Goal: Navigation & Orientation: Find specific page/section

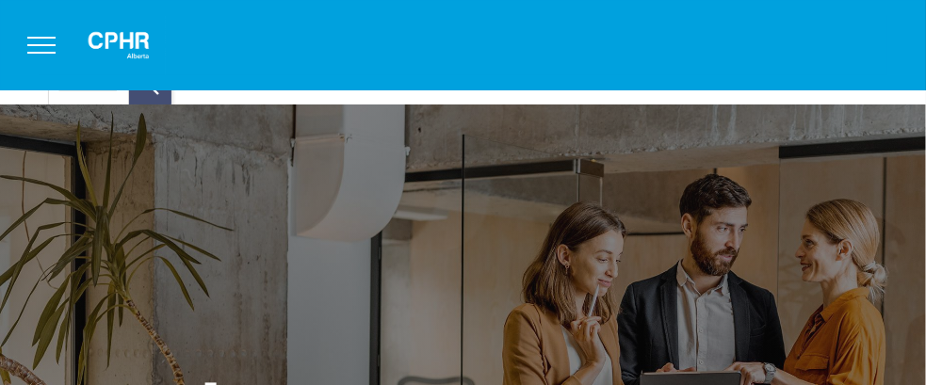
click at [38, 44] on span "menu" at bounding box center [41, 45] width 28 height 2
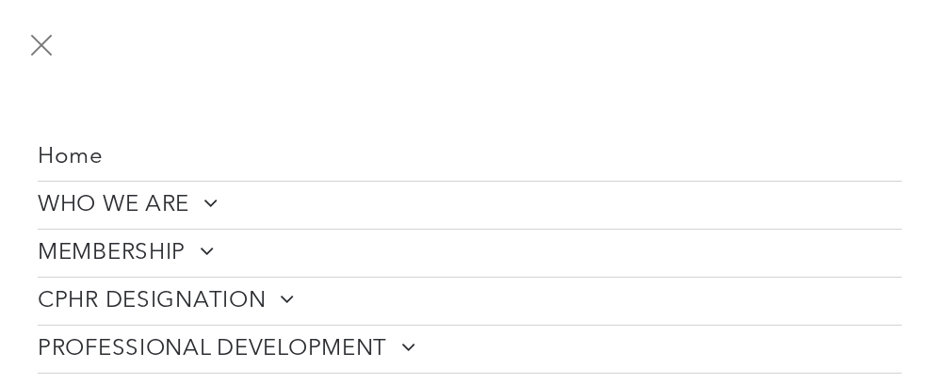
click at [48, 45] on button "menu" at bounding box center [41, 45] width 49 height 49
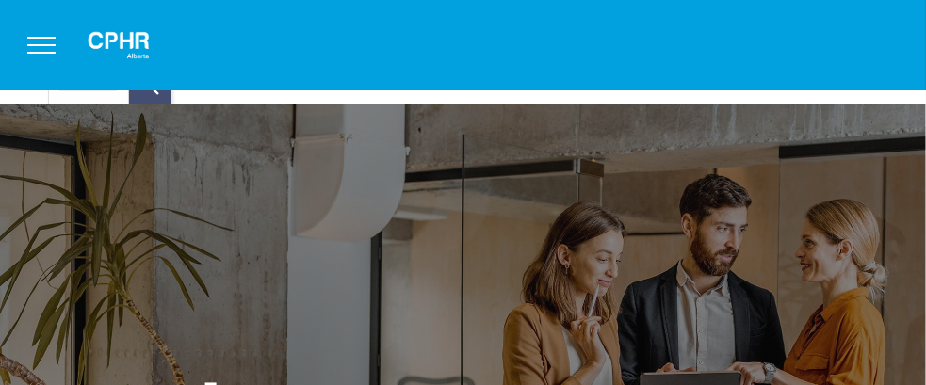
click at [405, 60] on div at bounding box center [463, 45] width 848 height 60
click at [138, 43] on img at bounding box center [119, 45] width 94 height 60
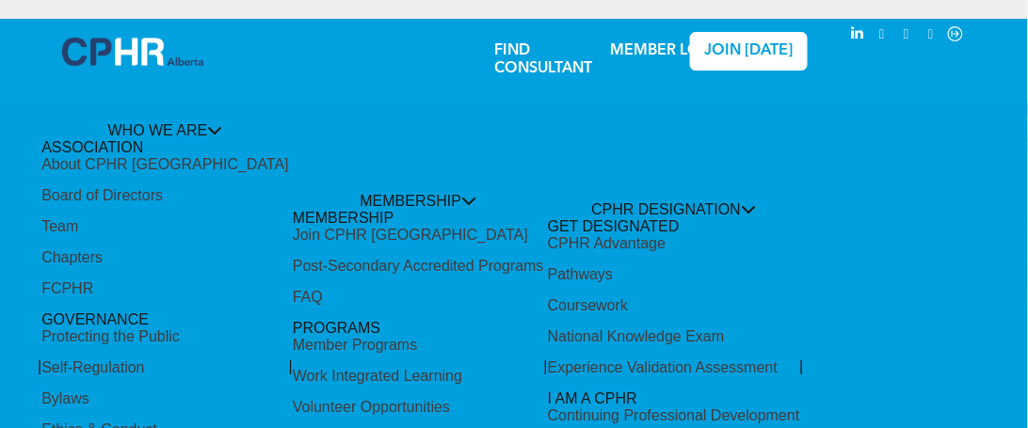
drag, startPoint x: 907, startPoint y: 4, endPoint x: 705, endPoint y: 218, distance: 294.5
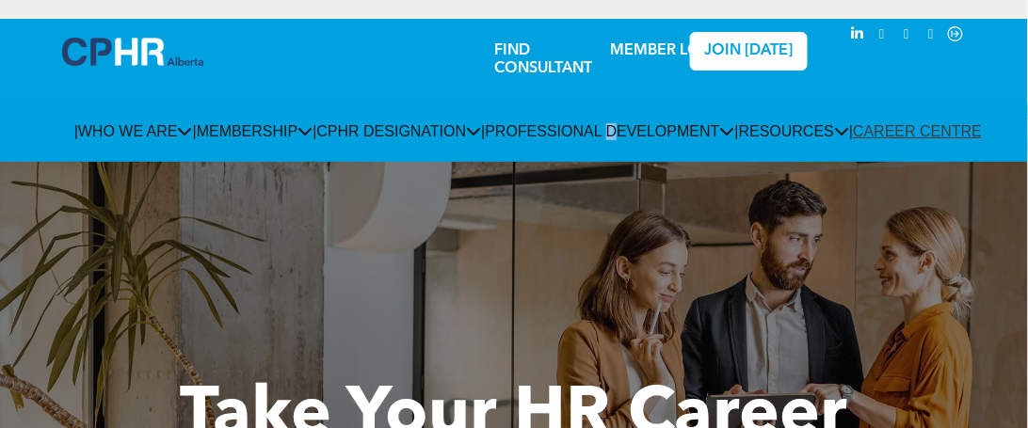
click at [646, 53] on link "MEMBER LOGIN" at bounding box center [669, 50] width 118 height 15
